Goal: Information Seeking & Learning: Learn about a topic

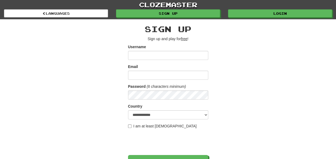
type input "**********"
click at [255, 22] on div "**********" at bounding box center [168, 112] width 312 height 187
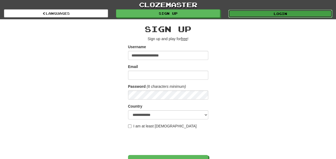
click at [269, 11] on link "Login" at bounding box center [280, 14] width 104 height 8
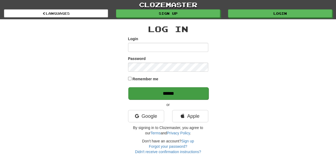
type input "**********"
click at [174, 89] on input "******" at bounding box center [168, 93] width 80 height 12
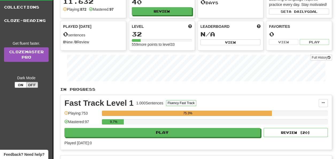
scroll to position [34, 0]
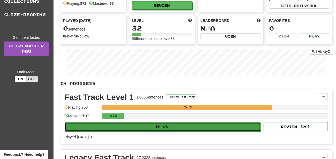
click at [195, 124] on button "Play" at bounding box center [163, 126] width 196 height 9
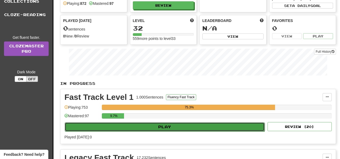
select select "**"
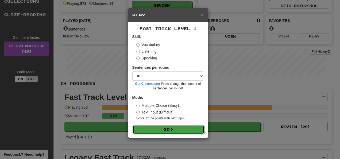
click at [190, 126] on button "Go" at bounding box center [168, 129] width 72 height 9
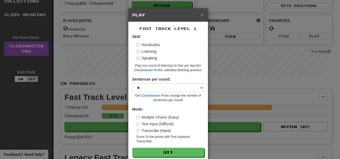
click at [154, 156] on div "Fast Track Level 1 Skill: Vocabulary Listening Speaking Play one round of liste…" at bounding box center [168, 91] width 80 height 139
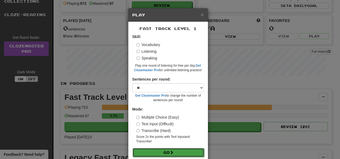
click at [156, 153] on button "Go" at bounding box center [168, 152] width 72 height 9
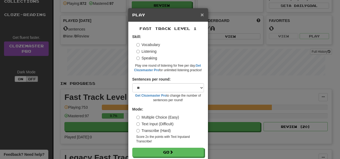
click at [200, 14] on span "×" at bounding box center [201, 14] width 3 height 6
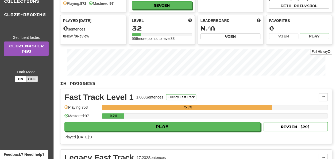
click at [335, 11] on div "Clozemaster Dashboard Collections Cloze-Reading Get fluent faster. Clozemaster …" at bounding box center [168, 94] width 336 height 256
drag, startPoint x: 335, startPoint y: 11, endPoint x: 336, endPoint y: 9, distance: 2.8
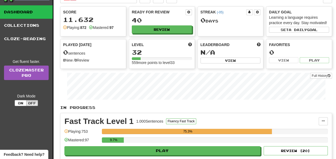
scroll to position [0, 0]
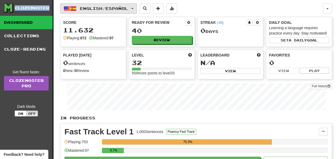
click at [133, 5] on button "English / Español" at bounding box center [98, 8] width 77 height 10
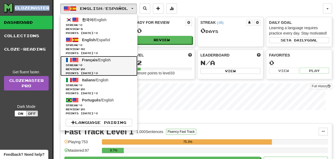
click at [119, 61] on link "Français / English Streak: 0 Review: 20 Points today: 0" at bounding box center [98, 66] width 77 height 20
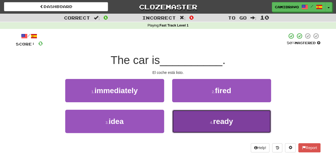
click at [195, 127] on button "4 . ready" at bounding box center [221, 121] width 99 height 23
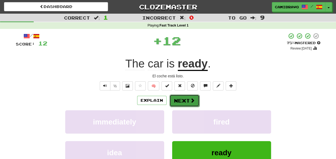
click at [178, 96] on button "Next" at bounding box center [184, 100] width 30 height 12
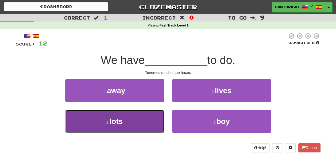
click at [137, 127] on button "3 . lots" at bounding box center [114, 121] width 99 height 23
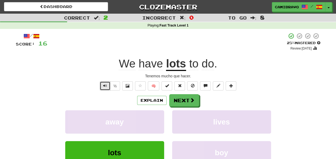
click at [103, 85] on button "Text-to-speech controls" at bounding box center [105, 85] width 11 height 9
click at [177, 101] on button "Next" at bounding box center [184, 100] width 30 height 12
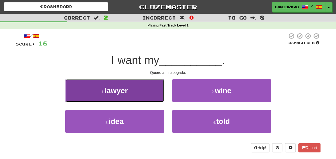
click at [154, 94] on button "1 . lawyer" at bounding box center [114, 90] width 99 height 23
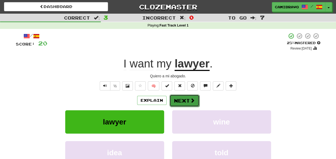
click at [176, 102] on button "Next" at bounding box center [184, 100] width 30 height 12
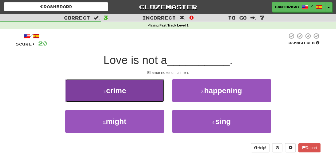
click at [136, 83] on button "1 . crime" at bounding box center [114, 90] width 99 height 23
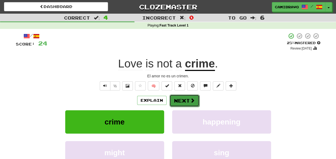
click at [181, 96] on button "Next" at bounding box center [184, 100] width 30 height 12
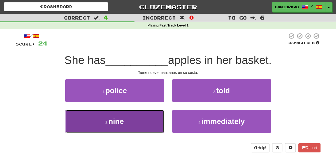
click at [145, 121] on button "3 . nine" at bounding box center [114, 121] width 99 height 23
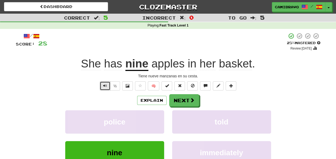
click at [105, 84] on span "Text-to-speech controls" at bounding box center [105, 86] width 4 height 4
click at [183, 105] on div "Explain Next police told nine immediately Learn more: police told nine immediat…" at bounding box center [168, 137] width 304 height 86
click at [183, 105] on button "Next" at bounding box center [184, 100] width 30 height 12
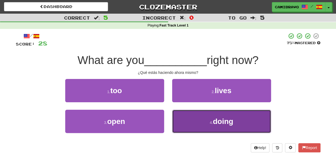
click at [194, 122] on button "4 . doing" at bounding box center [221, 121] width 99 height 23
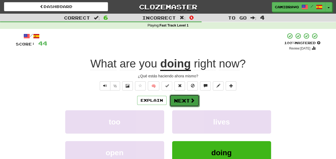
click at [180, 96] on button "Next" at bounding box center [184, 100] width 30 height 12
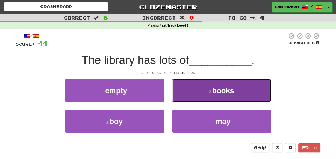
click at [210, 94] on button "2 . books" at bounding box center [221, 90] width 99 height 23
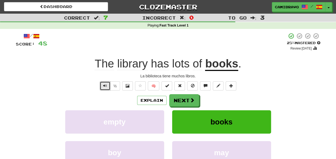
click at [100, 83] on button "Text-to-speech controls" at bounding box center [105, 85] width 11 height 9
click at [97, 81] on div "/ Score: 48 + 4 25 % Mastered Review: 2025-08-20 The library has lots of books …" at bounding box center [168, 112] width 304 height 159
click at [102, 84] on button "Text-to-speech controls" at bounding box center [105, 85] width 11 height 9
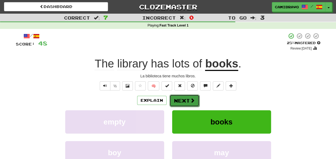
click at [181, 98] on button "Next" at bounding box center [184, 100] width 30 height 12
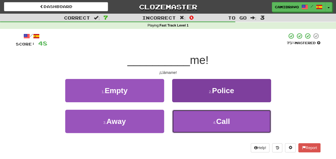
drag, startPoint x: 200, startPoint y: 127, endPoint x: 186, endPoint y: 124, distance: 14.7
click at [186, 124] on button "4 . Call" at bounding box center [221, 121] width 99 height 23
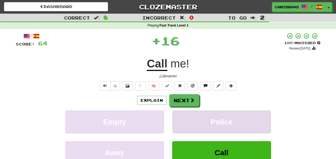
click at [186, 124] on button "Police" at bounding box center [221, 121] width 99 height 23
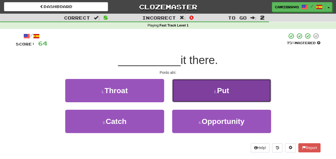
click at [197, 93] on button "2 . Put" at bounding box center [221, 90] width 99 height 23
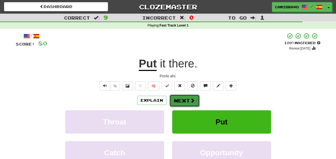
click at [178, 101] on button "Next" at bounding box center [184, 100] width 30 height 12
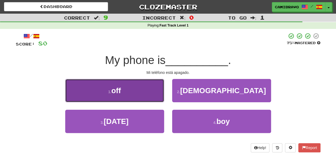
click at [144, 96] on button "1 . off" at bounding box center [114, 90] width 99 height 23
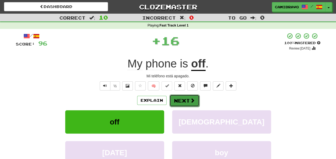
click at [190, 98] on span at bounding box center [192, 100] width 5 height 5
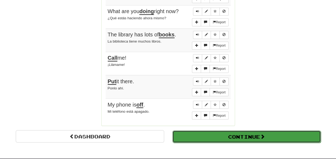
click at [279, 130] on button "Continue" at bounding box center [246, 136] width 148 height 12
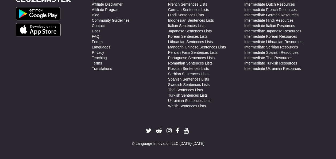
scroll to position [51, 0]
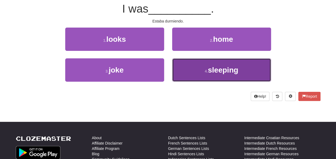
click at [198, 60] on button "4 . sleeping" at bounding box center [221, 69] width 99 height 23
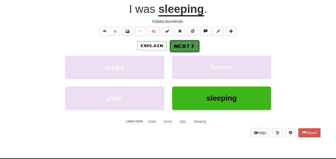
click at [184, 46] on button "Next" at bounding box center [184, 46] width 30 height 12
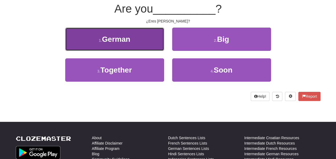
click at [145, 48] on button "1 . German" at bounding box center [114, 39] width 99 height 23
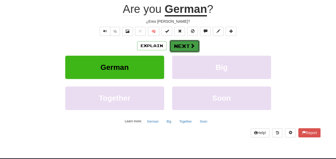
click at [181, 46] on button "Next" at bounding box center [184, 46] width 30 height 12
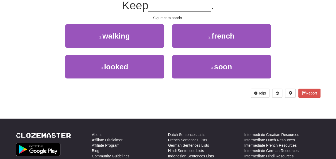
scroll to position [51, 0]
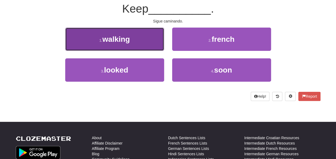
click at [149, 34] on button "1 . walking" at bounding box center [114, 39] width 99 height 23
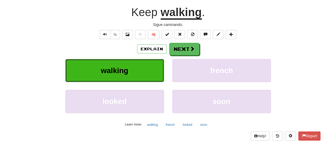
scroll to position [54, 0]
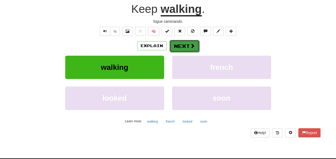
click at [191, 42] on button "Next" at bounding box center [184, 46] width 30 height 12
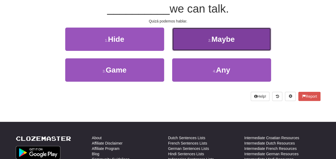
click at [199, 47] on button "2 . Maybe" at bounding box center [221, 39] width 99 height 23
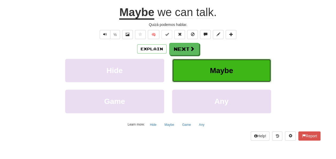
scroll to position [54, 0]
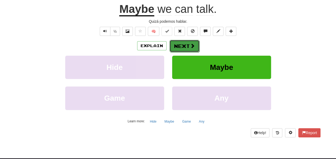
click at [182, 42] on button "Next" at bounding box center [184, 46] width 30 height 12
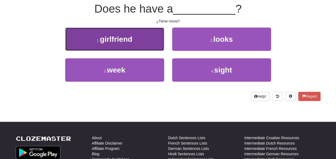
click at [145, 40] on button "1 . girlfriend" at bounding box center [114, 39] width 99 height 23
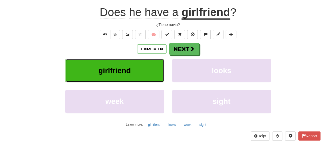
scroll to position [54, 0]
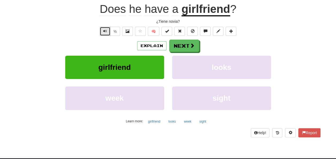
click at [105, 35] on button "Text-to-speech controls" at bounding box center [105, 31] width 11 height 9
click at [193, 48] on span at bounding box center [192, 45] width 5 height 5
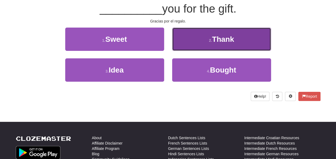
click at [189, 44] on button "2 . Thank" at bounding box center [221, 39] width 99 height 23
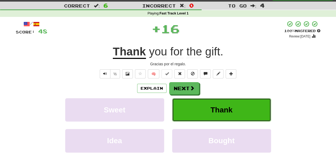
scroll to position [11, 0]
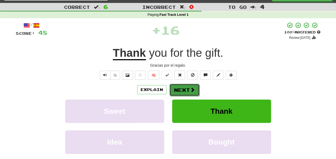
click at [181, 89] on button "Next" at bounding box center [184, 90] width 30 height 12
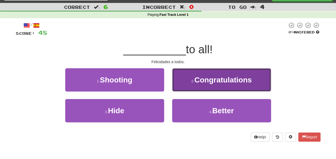
click at [186, 77] on button "2 . Congratulations" at bounding box center [221, 79] width 99 height 23
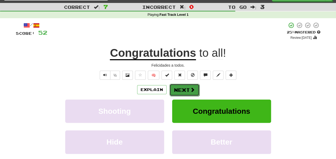
click at [184, 91] on button "Next" at bounding box center [184, 90] width 30 height 12
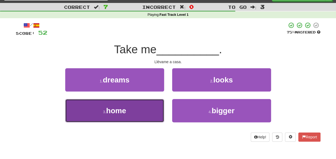
click at [138, 104] on button "3 . home" at bounding box center [114, 110] width 99 height 23
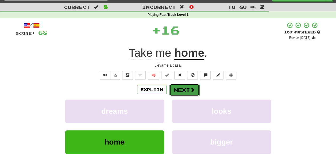
click at [183, 92] on button "Next" at bounding box center [184, 90] width 30 height 12
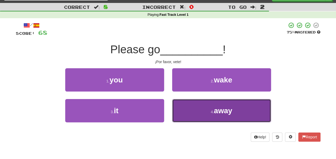
click at [198, 104] on button "4 . away" at bounding box center [221, 110] width 99 height 23
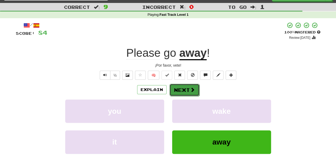
click at [186, 87] on button "Next" at bounding box center [184, 90] width 30 height 12
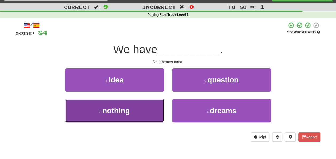
click at [139, 104] on button "3 . nothing" at bounding box center [114, 110] width 99 height 23
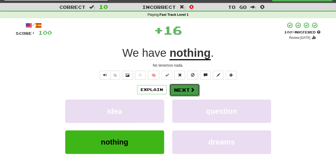
click at [187, 89] on button "Next" at bounding box center [184, 90] width 30 height 12
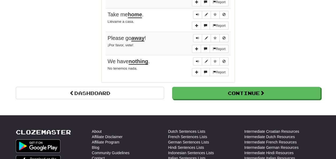
scroll to position [481, 0]
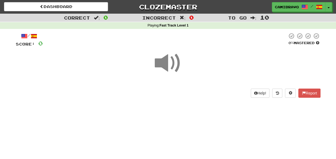
click at [163, 58] on span at bounding box center [168, 63] width 27 height 27
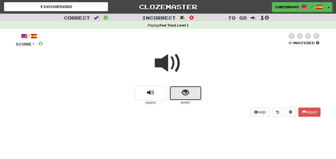
click at [183, 92] on span "show sentence" at bounding box center [185, 92] width 7 height 7
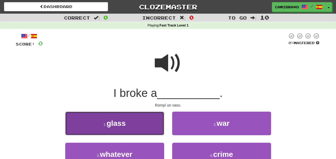
click at [149, 124] on button "1 . glass" at bounding box center [114, 122] width 99 height 23
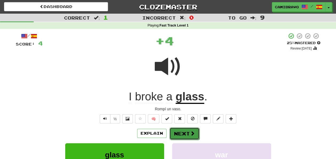
click at [183, 131] on button "Next" at bounding box center [184, 133] width 30 height 12
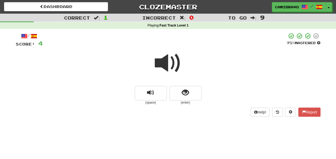
click at [161, 61] on span at bounding box center [168, 63] width 27 height 27
click at [182, 93] on span "show sentence" at bounding box center [185, 92] width 7 height 7
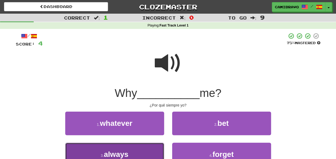
click at [150, 147] on button "3 . always" at bounding box center [114, 153] width 99 height 23
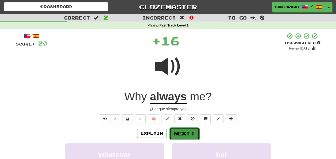
click at [181, 129] on button "Next" at bounding box center [184, 133] width 30 height 12
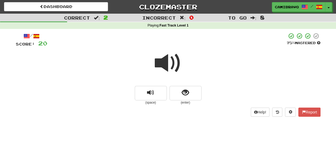
click at [188, 101] on small "(enter)" at bounding box center [185, 102] width 32 height 5
click at [178, 96] on button "show sentence" at bounding box center [185, 93] width 32 height 14
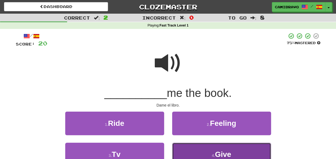
click at [186, 153] on button "4 . Give" at bounding box center [221, 153] width 99 height 23
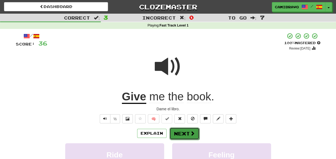
click at [182, 131] on button "Next" at bounding box center [184, 133] width 30 height 12
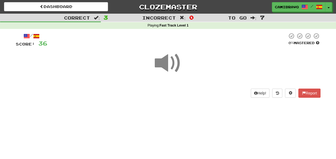
click at [167, 65] on span at bounding box center [168, 63] width 27 height 27
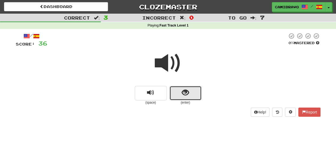
click at [173, 94] on button "show sentence" at bounding box center [185, 93] width 32 height 14
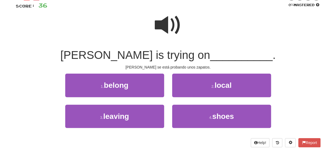
scroll to position [51, 0]
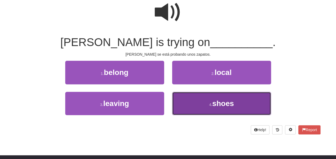
click at [222, 108] on button "4 . shoes" at bounding box center [221, 103] width 99 height 23
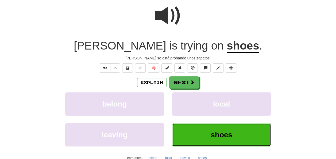
scroll to position [54, 0]
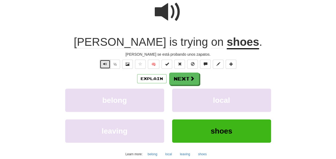
click at [105, 64] on span "Text-to-speech controls" at bounding box center [105, 64] width 4 height 4
click at [104, 64] on span "Text-to-speech controls" at bounding box center [105, 64] width 4 height 4
click at [104, 60] on button "Text-to-speech controls" at bounding box center [105, 64] width 11 height 9
drag, startPoint x: 104, startPoint y: 60, endPoint x: 185, endPoint y: 72, distance: 81.8
click at [185, 72] on div "/ Score: 40 + 4 25 % Mastered Review: 2025-08-20 Tom is trying on shoes . Tom s…" at bounding box center [168, 73] width 304 height 191
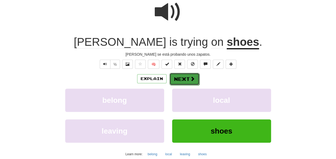
click at [185, 73] on button "Next" at bounding box center [184, 79] width 30 height 12
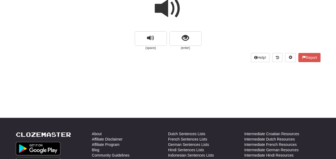
click at [168, 13] on span at bounding box center [168, 8] width 27 height 27
click at [179, 42] on button "show sentence" at bounding box center [185, 38] width 32 height 14
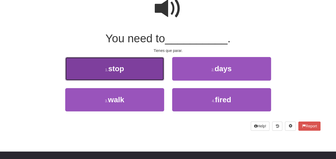
click at [151, 61] on button "1 . stop" at bounding box center [114, 68] width 99 height 23
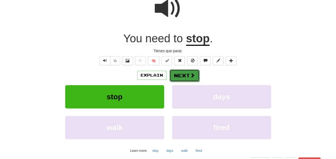
click at [182, 74] on button "Next" at bounding box center [184, 75] width 30 height 12
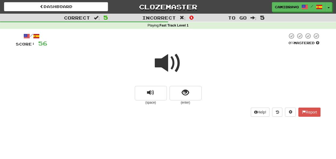
click at [173, 84] on div at bounding box center [168, 67] width 304 height 38
click at [182, 92] on span "show sentence" at bounding box center [185, 92] width 7 height 7
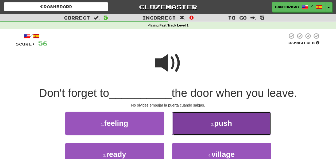
click at [194, 121] on button "2 . push" at bounding box center [221, 122] width 99 height 23
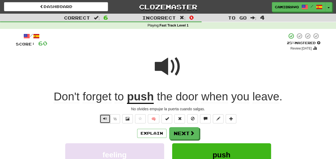
click at [107, 118] on button "Text-to-speech controls" at bounding box center [105, 118] width 11 height 9
click at [186, 132] on button "Next" at bounding box center [184, 133] width 30 height 12
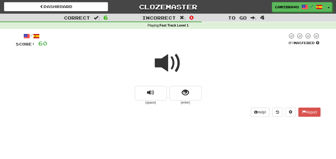
click at [168, 63] on span at bounding box center [168, 63] width 27 height 27
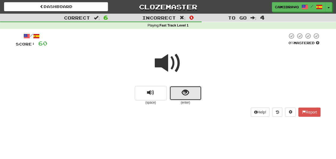
click at [196, 92] on button "show sentence" at bounding box center [185, 93] width 32 height 14
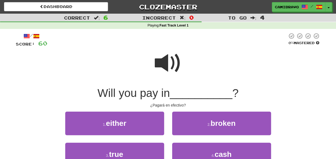
click at [173, 64] on span at bounding box center [168, 63] width 27 height 27
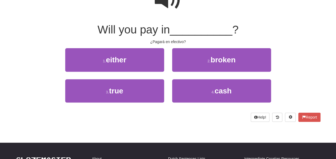
scroll to position [51, 0]
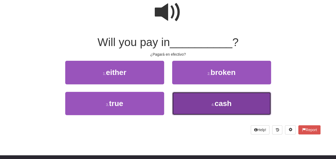
click at [197, 105] on button "4 . cash" at bounding box center [221, 103] width 99 height 23
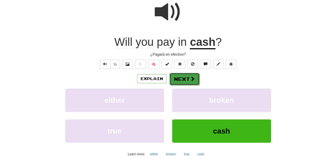
click at [187, 73] on button "Next" at bounding box center [184, 79] width 30 height 12
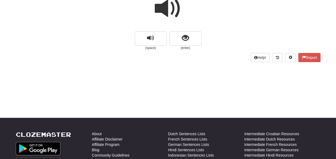
click at [172, 10] on span at bounding box center [168, 8] width 27 height 27
click at [189, 41] on button "show sentence" at bounding box center [185, 38] width 32 height 14
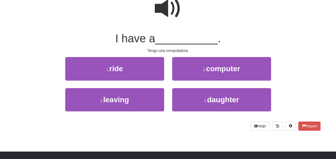
click at [167, 5] on span at bounding box center [168, 8] width 27 height 27
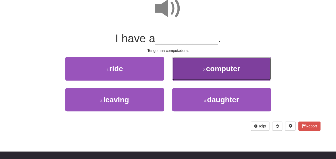
click at [194, 62] on button "2 . computer" at bounding box center [221, 68] width 99 height 23
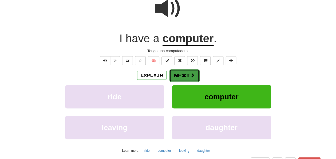
click at [180, 72] on button "Next" at bounding box center [184, 75] width 30 height 12
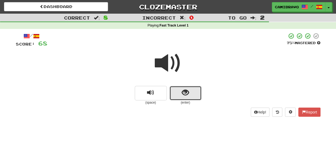
click at [194, 92] on button "show sentence" at bounding box center [185, 93] width 32 height 14
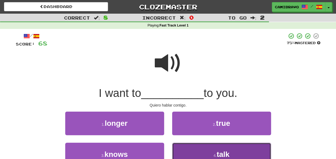
click at [192, 155] on button "4 . talk" at bounding box center [221, 153] width 99 height 23
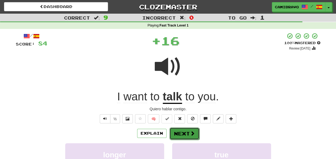
click at [178, 129] on button "Next" at bounding box center [184, 133] width 30 height 12
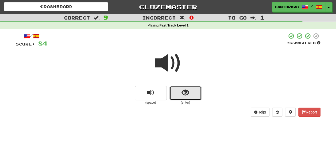
click at [185, 98] on button "show sentence" at bounding box center [185, 93] width 32 height 14
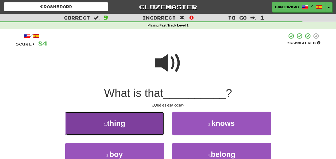
click at [137, 130] on button "1 . thing" at bounding box center [114, 122] width 99 height 23
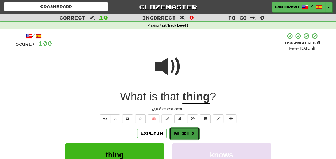
click at [184, 134] on button "Next" at bounding box center [184, 133] width 30 height 12
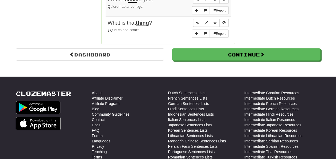
scroll to position [541, 0]
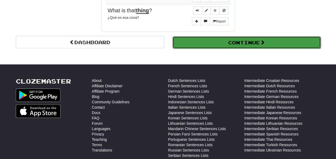
click at [257, 36] on button "Continue" at bounding box center [246, 42] width 148 height 12
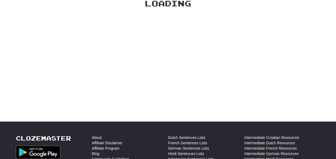
scroll to position [0, 0]
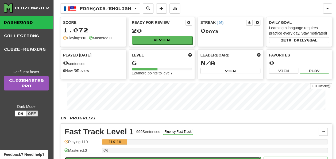
click at [128, 157] on button "Play" at bounding box center [163, 161] width 196 height 9
select select "**"
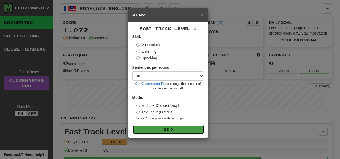
click at [176, 127] on button "Go" at bounding box center [168, 129] width 72 height 9
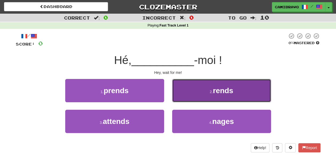
click at [177, 91] on button "2 . rends" at bounding box center [221, 90] width 99 height 23
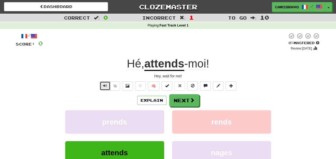
click at [110, 85] on button "Text-to-speech controls" at bounding box center [105, 85] width 11 height 9
click at [181, 100] on button "Next" at bounding box center [184, 100] width 30 height 12
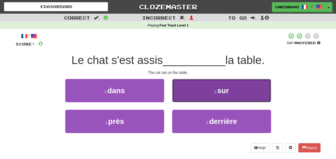
click at [183, 97] on button "2 . sur" at bounding box center [221, 90] width 99 height 23
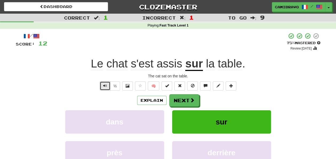
click at [105, 83] on button "Text-to-speech controls" at bounding box center [105, 85] width 11 height 9
click at [181, 99] on button "Next" at bounding box center [184, 100] width 30 height 12
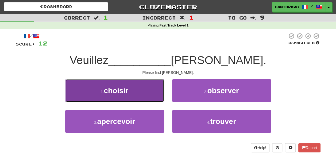
click at [150, 96] on button "1 . choisir" at bounding box center [114, 90] width 99 height 23
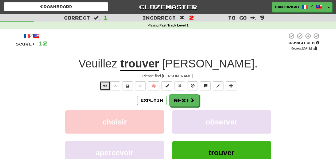
click at [104, 84] on span "Text-to-speech controls" at bounding box center [105, 86] width 4 height 4
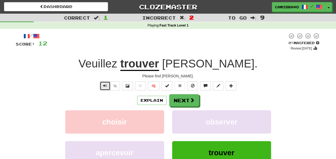
click at [104, 84] on span "Text-to-speech controls" at bounding box center [105, 86] width 4 height 4
click at [179, 99] on button "Next" at bounding box center [184, 100] width 30 height 12
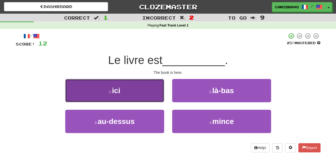
click at [139, 100] on button "1 . ici" at bounding box center [114, 90] width 99 height 23
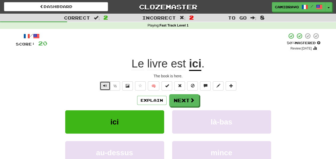
click at [104, 87] on span "Text-to-speech controls" at bounding box center [105, 86] width 4 height 4
click at [178, 99] on button "Next" at bounding box center [184, 100] width 30 height 12
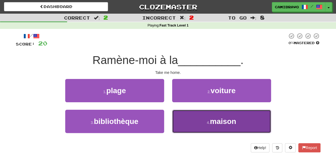
click at [198, 122] on button "4 . maison" at bounding box center [221, 121] width 99 height 23
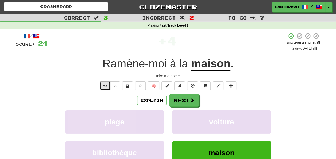
click at [106, 84] on span "Text-to-speech controls" at bounding box center [105, 86] width 4 height 4
click at [184, 100] on button "Next" at bounding box center [184, 100] width 30 height 12
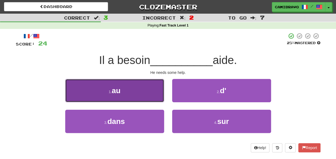
click at [155, 91] on button "1 . au" at bounding box center [114, 90] width 99 height 23
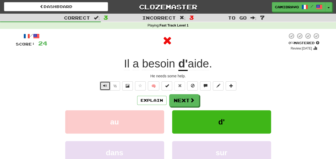
click at [105, 85] on span "Text-to-speech controls" at bounding box center [105, 86] width 4 height 4
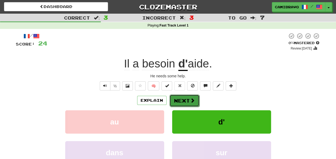
click at [184, 98] on button "Next" at bounding box center [184, 100] width 30 height 12
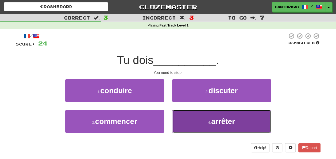
click at [188, 123] on button "4 . arrêter" at bounding box center [221, 121] width 99 height 23
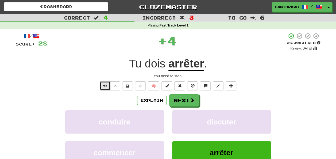
click at [106, 88] on button "Text-to-speech controls" at bounding box center [105, 85] width 11 height 9
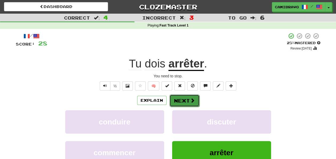
click at [182, 101] on button "Next" at bounding box center [184, 100] width 30 height 12
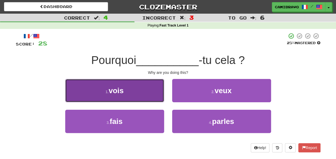
click at [158, 91] on button "1 . vois" at bounding box center [114, 90] width 99 height 23
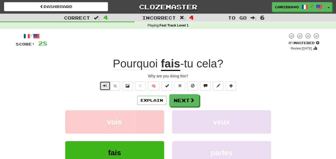
click at [104, 86] on span "Text-to-speech controls" at bounding box center [105, 86] width 4 height 4
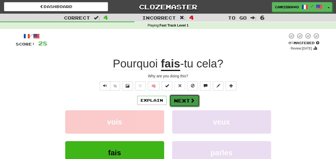
click at [180, 105] on button "Next" at bounding box center [184, 100] width 30 height 12
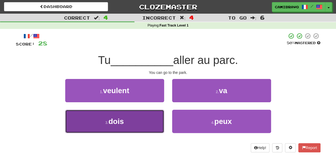
click at [136, 121] on button "3 . dois" at bounding box center [114, 121] width 99 height 23
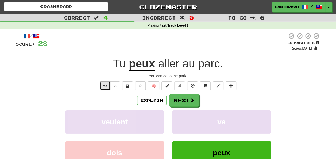
click at [100, 84] on button "Text-to-speech controls" at bounding box center [105, 85] width 11 height 9
click at [176, 99] on button "Next" at bounding box center [184, 100] width 30 height 12
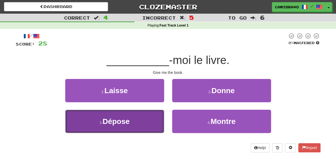
click at [146, 114] on button "3 . Dépose" at bounding box center [114, 121] width 99 height 23
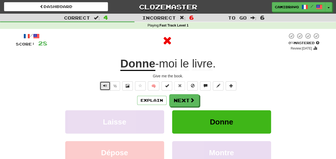
click at [106, 86] on span "Text-to-speech controls" at bounding box center [105, 86] width 4 height 4
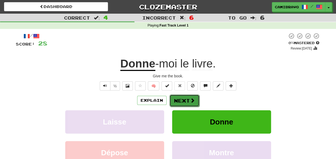
click at [185, 103] on button "Next" at bounding box center [184, 100] width 30 height 12
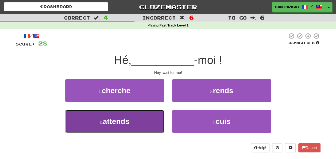
click at [139, 122] on button "3 . attends" at bounding box center [114, 121] width 99 height 23
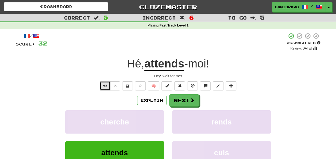
click at [104, 84] on span "Text-to-speech controls" at bounding box center [105, 86] width 4 height 4
click at [180, 98] on button "Next" at bounding box center [184, 100] width 30 height 12
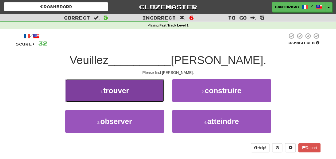
click at [150, 90] on button "1 . trouver" at bounding box center [114, 90] width 99 height 23
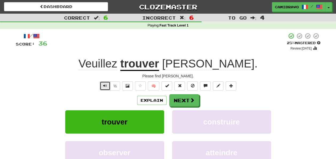
click at [108, 85] on button "Text-to-speech controls" at bounding box center [105, 85] width 11 height 9
click at [183, 95] on button "Next" at bounding box center [184, 100] width 30 height 12
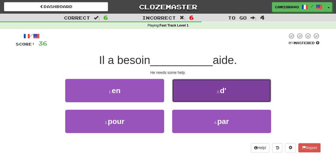
click at [187, 97] on button "2 . d'" at bounding box center [221, 90] width 99 height 23
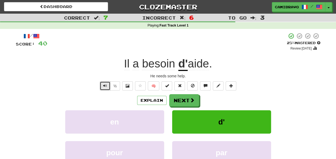
click at [104, 87] on span "Text-to-speech controls" at bounding box center [105, 86] width 4 height 4
click at [180, 98] on button "Next" at bounding box center [184, 100] width 30 height 12
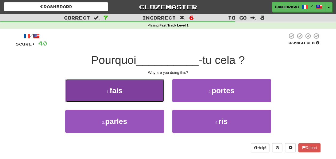
click at [153, 92] on button "1 . fais" at bounding box center [114, 90] width 99 height 23
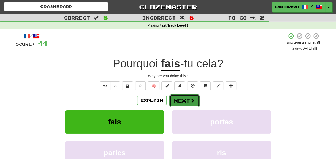
click at [181, 95] on button "Next" at bounding box center [184, 100] width 30 height 12
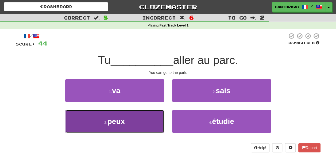
click at [146, 117] on button "3 . peux" at bounding box center [114, 121] width 99 height 23
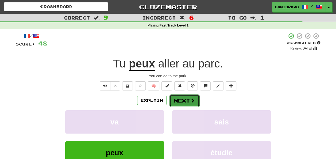
click at [185, 98] on button "Next" at bounding box center [184, 100] width 30 height 12
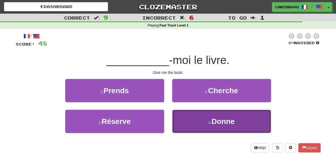
click at [184, 117] on button "4 . Donne" at bounding box center [221, 121] width 99 height 23
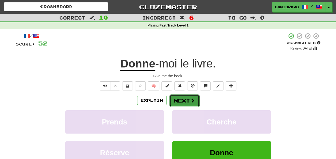
click at [189, 98] on button "Next" at bounding box center [184, 100] width 30 height 12
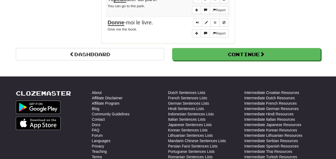
scroll to position [552, 0]
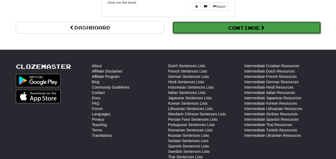
click at [271, 22] on button "Continue" at bounding box center [246, 28] width 148 height 12
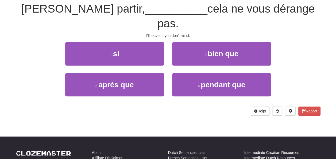
scroll to position [0, 0]
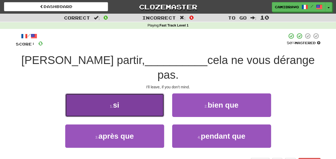
click at [122, 95] on button "1 . si" at bounding box center [114, 104] width 99 height 23
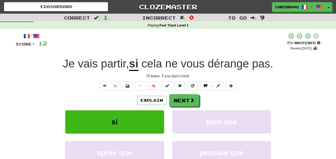
click at [99, 82] on div "½" at bounding box center [110, 85] width 22 height 9
click at [103, 85] on button "Text-to-speech controls" at bounding box center [105, 85] width 11 height 9
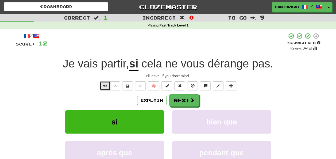
click at [103, 85] on button "Text-to-speech controls" at bounding box center [105, 85] width 11 height 9
click at [183, 102] on button "Next" at bounding box center [184, 100] width 30 height 12
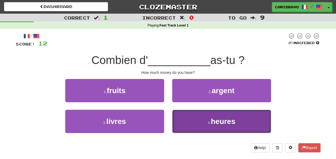
click at [194, 127] on button "4 . heures" at bounding box center [221, 121] width 99 height 23
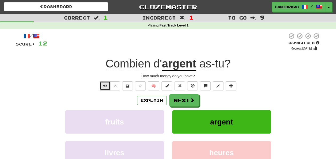
click at [108, 85] on button "Text-to-speech controls" at bounding box center [105, 85] width 11 height 9
click at [186, 100] on button "Next" at bounding box center [184, 100] width 30 height 12
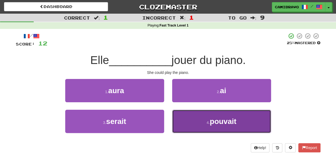
click at [195, 130] on button "4 . pouvait" at bounding box center [221, 121] width 99 height 23
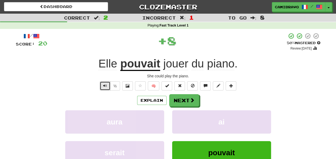
click at [100, 88] on button "Text-to-speech controls" at bounding box center [105, 85] width 11 height 9
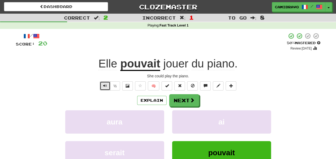
click at [100, 88] on button "Text-to-speech controls" at bounding box center [105, 85] width 11 height 9
click at [172, 99] on button "Next" at bounding box center [184, 100] width 30 height 12
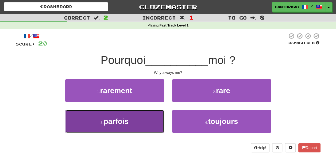
click at [153, 122] on button "3 . parfois" at bounding box center [114, 121] width 99 height 23
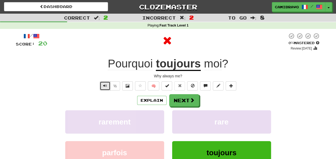
click at [101, 83] on button "Text-to-speech controls" at bounding box center [105, 85] width 11 height 9
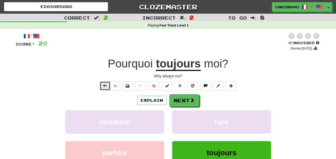
click at [101, 83] on button "Text-to-speech controls" at bounding box center [105, 85] width 11 height 9
click at [183, 96] on button "Next" at bounding box center [184, 100] width 30 height 12
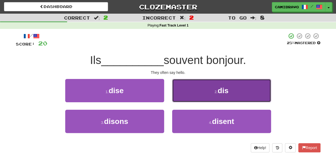
click at [190, 90] on button "2 . dis" at bounding box center [221, 90] width 99 height 23
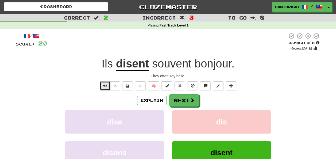
click at [104, 84] on span "Text-to-speech controls" at bounding box center [105, 86] width 4 height 4
click at [181, 97] on button "Next" at bounding box center [184, 100] width 30 height 12
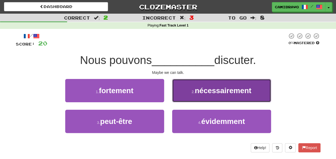
click at [186, 94] on button "2 . nécessairement" at bounding box center [221, 90] width 99 height 23
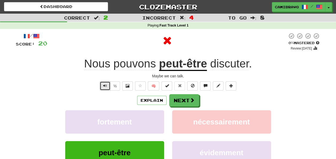
click at [104, 84] on span "Text-to-speech controls" at bounding box center [105, 86] width 4 height 4
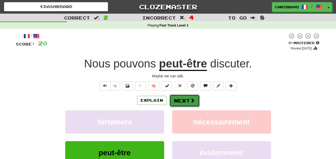
click at [176, 97] on button "Next" at bounding box center [184, 100] width 30 height 12
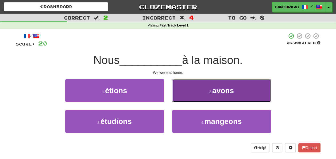
click at [190, 95] on button "2 . avons" at bounding box center [221, 90] width 99 height 23
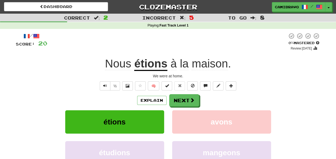
click at [104, 91] on div "/ Score: 20 0 % Mastered Review: 2025-08-19 Nous étions à la maison . We were a…" at bounding box center [168, 112] width 304 height 159
click at [102, 83] on button "Text-to-speech controls" at bounding box center [105, 85] width 11 height 9
click at [177, 97] on button "Next" at bounding box center [184, 100] width 30 height 12
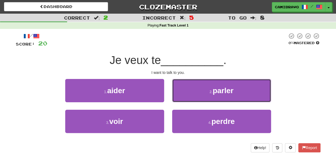
click at [177, 97] on button "2 . parler" at bounding box center [221, 90] width 99 height 23
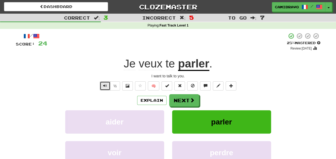
click at [102, 85] on button "Text-to-speech controls" at bounding box center [105, 85] width 11 height 9
click at [172, 101] on button "Next" at bounding box center [184, 100] width 30 height 12
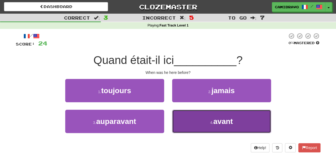
click at [181, 122] on button "4 . avant" at bounding box center [221, 121] width 99 height 23
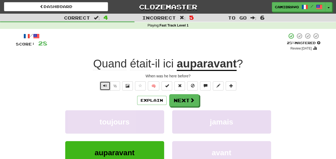
click at [107, 84] on button "Text-to-speech controls" at bounding box center [105, 85] width 11 height 9
click at [108, 85] on button "Text-to-speech controls" at bounding box center [105, 85] width 11 height 9
click at [108, 77] on div "When was he here before?" at bounding box center [168, 75] width 304 height 5
click at [105, 87] on span "Text-to-speech controls" at bounding box center [105, 86] width 4 height 4
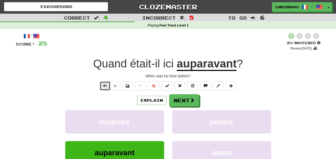
click at [105, 87] on span "Text-to-speech controls" at bounding box center [105, 86] width 4 height 4
click at [104, 86] on span "Text-to-speech controls" at bounding box center [105, 86] width 4 height 4
click at [174, 103] on button "Next" at bounding box center [184, 100] width 30 height 12
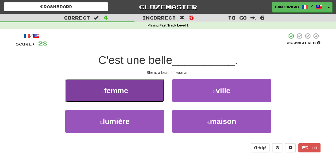
click at [155, 98] on button "1 . femme" at bounding box center [114, 90] width 99 height 23
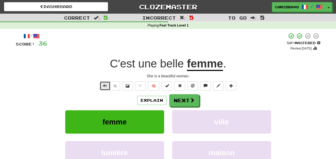
click at [104, 88] on button "Text-to-speech controls" at bounding box center [105, 85] width 11 height 9
click at [105, 88] on button "Text-to-speech controls" at bounding box center [105, 85] width 11 height 9
click at [184, 95] on button "Next" at bounding box center [184, 100] width 30 height 12
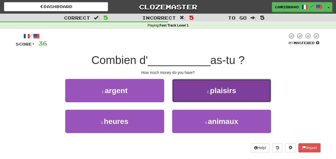
click at [183, 88] on button "2 . plaisirs" at bounding box center [221, 90] width 99 height 23
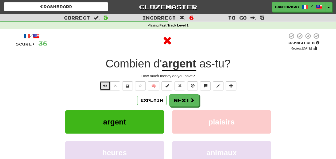
click at [105, 87] on span "Text-to-speech controls" at bounding box center [105, 86] width 4 height 4
click at [102, 83] on button "Text-to-speech controls" at bounding box center [105, 85] width 11 height 9
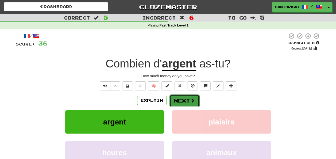
click at [174, 98] on button "Next" at bounding box center [184, 100] width 30 height 12
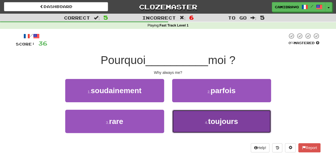
click at [189, 123] on button "4 . toujours" at bounding box center [221, 121] width 99 height 23
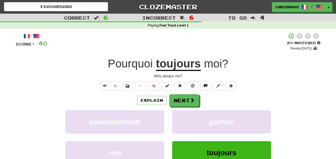
click at [177, 93] on div "/ Score: 40 + 4 25 % Mastered Review: 2025-08-20 Pourquoi toujours moi ? Why al…" at bounding box center [168, 112] width 304 height 159
click at [178, 97] on button "Next" at bounding box center [184, 100] width 30 height 12
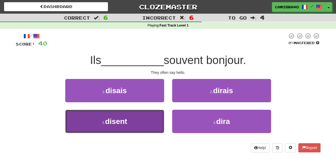
click at [128, 114] on button "3 . disent" at bounding box center [114, 121] width 99 height 23
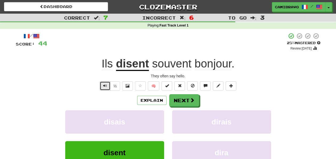
click at [104, 84] on span "Text-to-speech controls" at bounding box center [105, 86] width 4 height 4
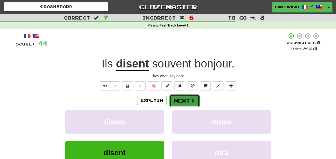
click at [177, 103] on button "Next" at bounding box center [184, 100] width 30 height 12
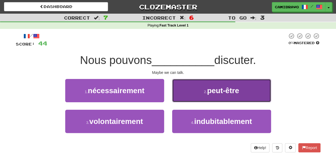
click at [179, 95] on button "2 . peut-être" at bounding box center [221, 90] width 99 height 23
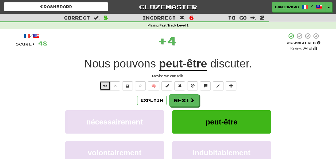
click at [101, 85] on button "Text-to-speech controls" at bounding box center [105, 85] width 11 height 9
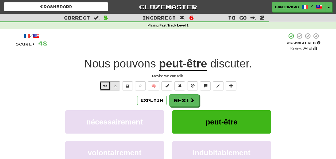
click at [118, 85] on div "½" at bounding box center [110, 85] width 22 height 9
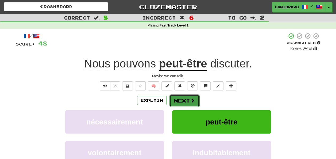
click at [177, 104] on button "Next" at bounding box center [184, 100] width 30 height 12
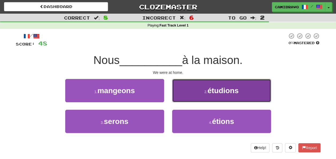
click at [177, 95] on button "2 . étudions" at bounding box center [221, 90] width 99 height 23
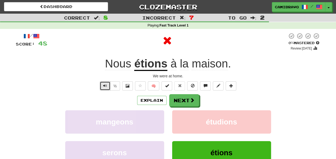
click at [106, 84] on span "Text-to-speech controls" at bounding box center [105, 86] width 4 height 4
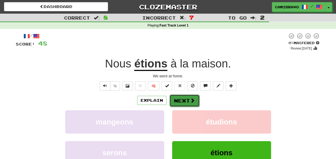
click at [189, 94] on button "Next" at bounding box center [184, 100] width 30 height 12
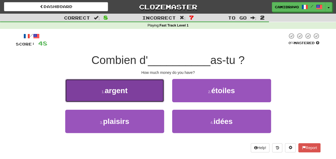
click at [155, 97] on button "1 . argent" at bounding box center [114, 90] width 99 height 23
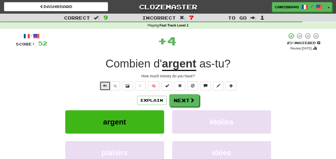
click at [107, 85] on span "Text-to-speech controls" at bounding box center [105, 86] width 4 height 4
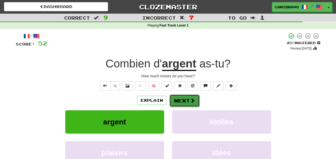
click at [173, 101] on button "Next" at bounding box center [184, 100] width 30 height 12
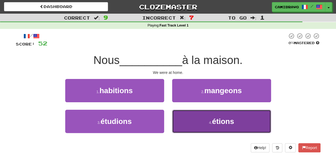
click at [190, 123] on button "4 . étions" at bounding box center [221, 121] width 99 height 23
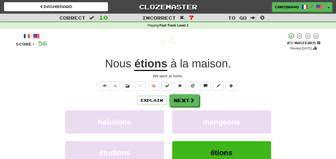
click at [178, 93] on div "/ Score: 56 + 4 25 % Mastered Review: 2025-08-20 Nous étions à la maison . We w…" at bounding box center [168, 112] width 304 height 159
click at [178, 97] on button "Next" at bounding box center [184, 100] width 30 height 12
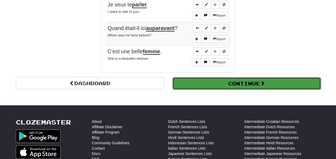
click at [286, 77] on button "Continue" at bounding box center [246, 83] width 148 height 12
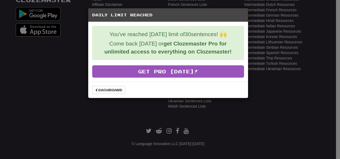
scroll to position [190, 0]
click at [105, 89] on link "Dashboard" at bounding box center [108, 90] width 33 height 8
